Goal: Information Seeking & Learning: Learn about a topic

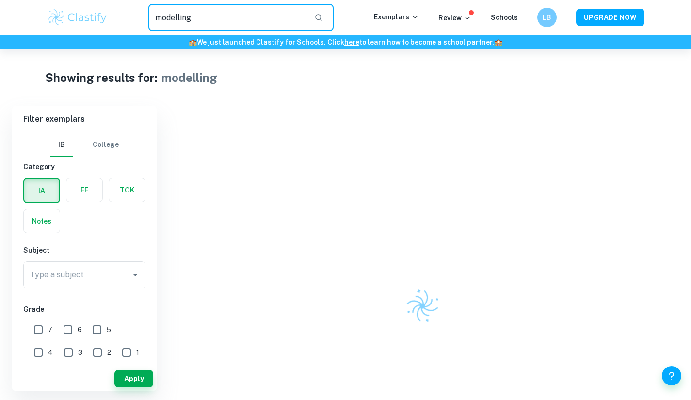
click at [88, 16] on div "modelling ​ Exemplars Review Schools LB UPGRADE NOW" at bounding box center [345, 17] width 621 height 27
type input "e"
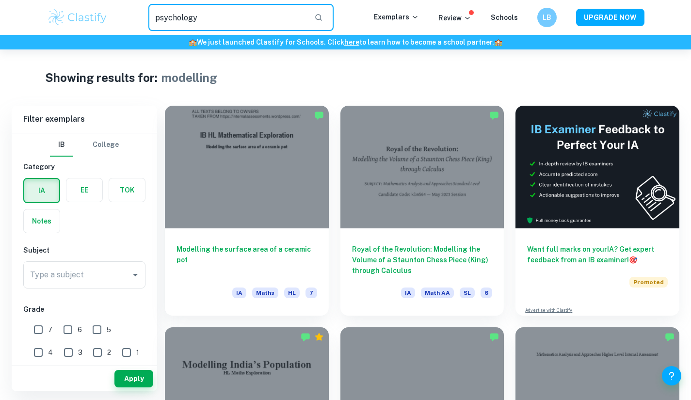
type input "psychology"
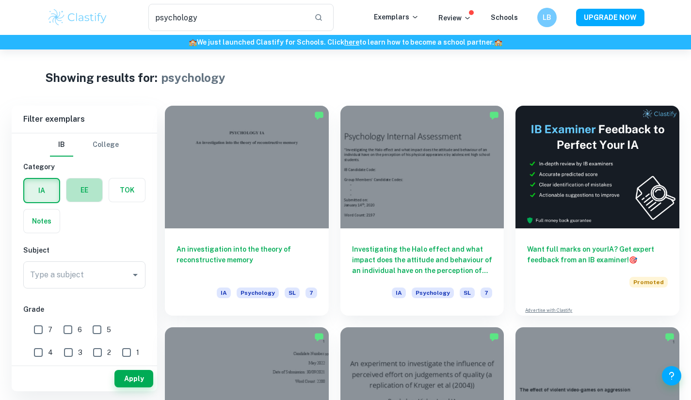
click at [93, 187] on label "button" at bounding box center [84, 189] width 36 height 23
click at [0, 0] on input "radio" at bounding box center [0, 0] width 0 height 0
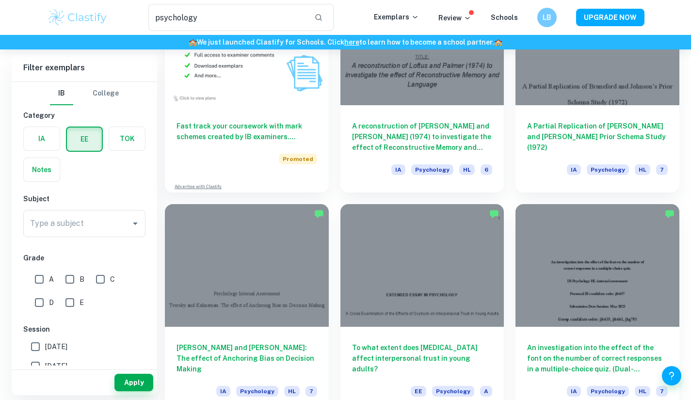
scroll to position [581, 0]
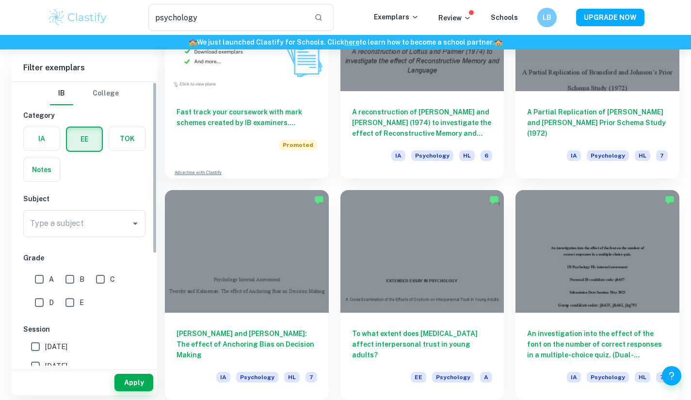
click at [134, 378] on button "Apply" at bounding box center [133, 382] width 39 height 17
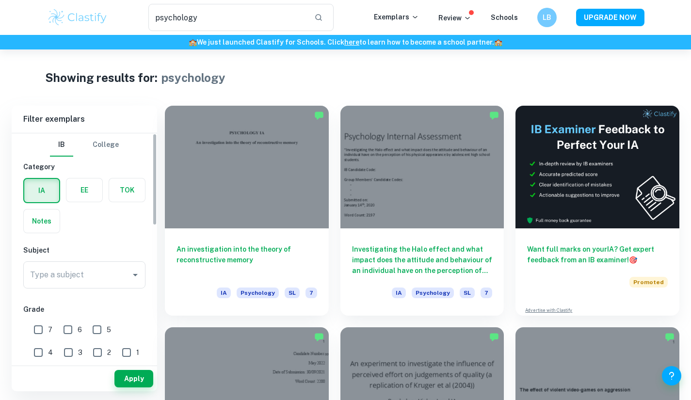
click at [82, 188] on label "button" at bounding box center [84, 189] width 36 height 23
click at [0, 0] on input "radio" at bounding box center [0, 0] width 0 height 0
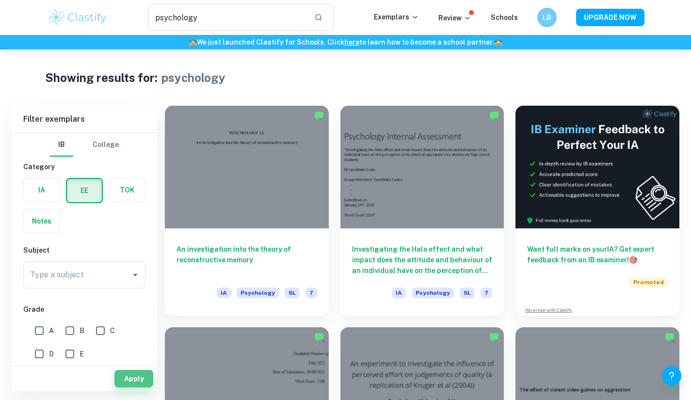
click at [138, 379] on button "Apply" at bounding box center [133, 378] width 39 height 17
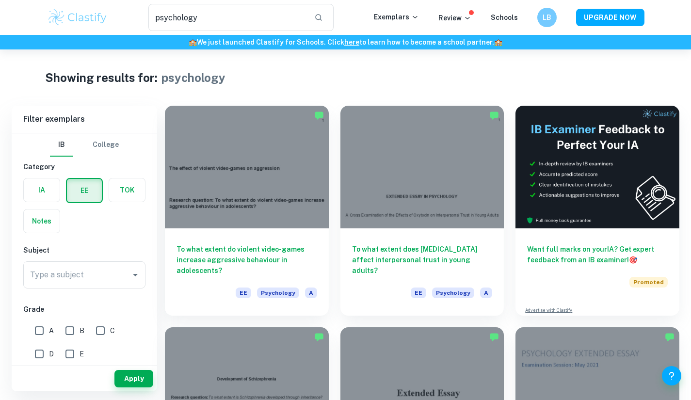
click at [259, 240] on div "To what extent do violent video-games increase aggressive behaviour in adolesce…" at bounding box center [247, 271] width 164 height 87
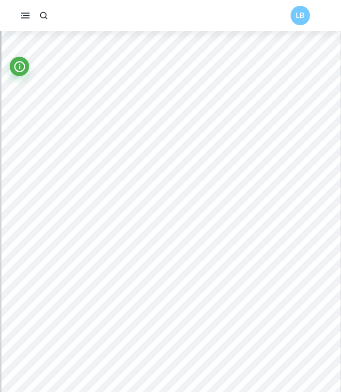
scroll to position [2151, 0]
type input "6"
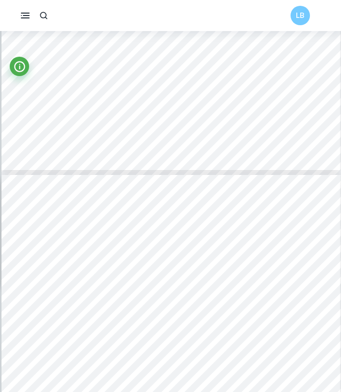
scroll to position [2416, 0]
